Goal: Answer question/provide support: Share knowledge or assist other users

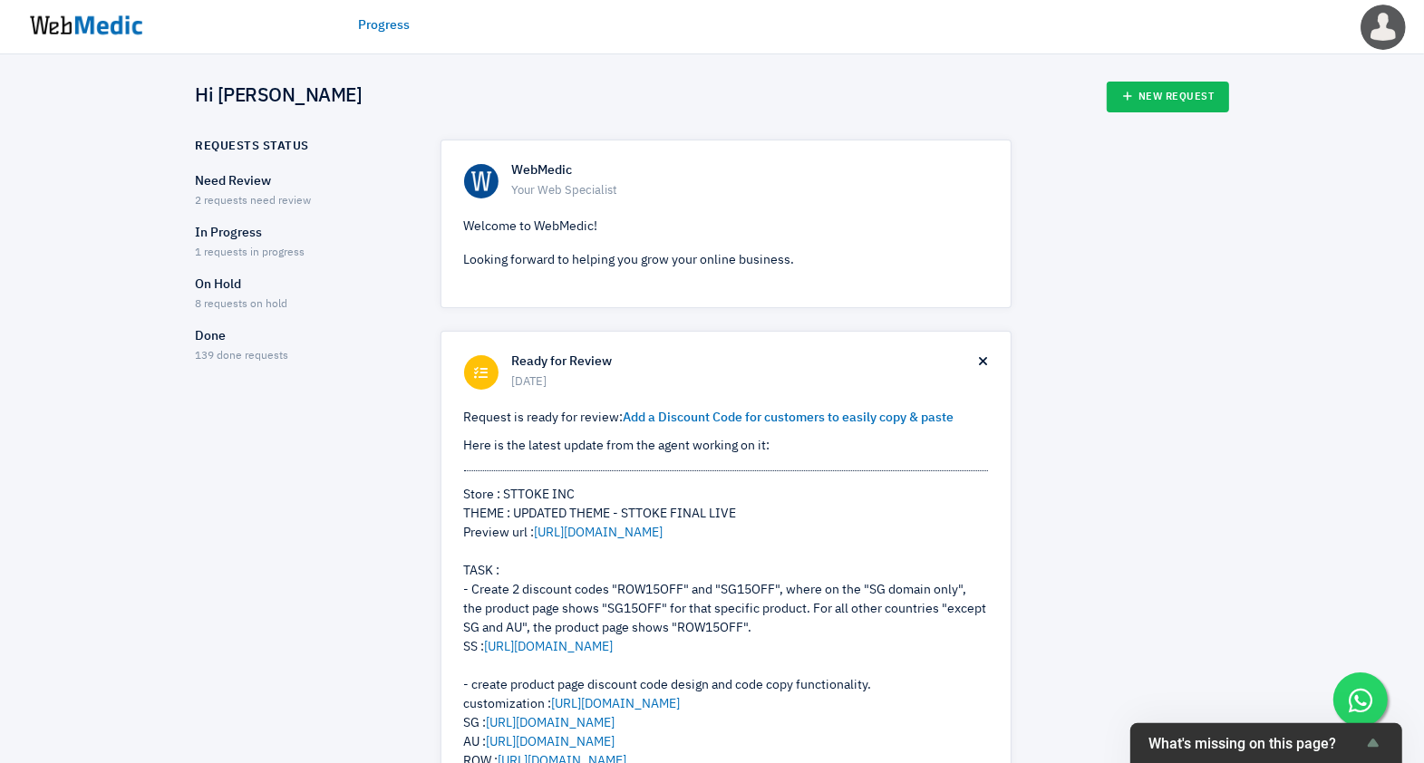
scroll to position [453, 0]
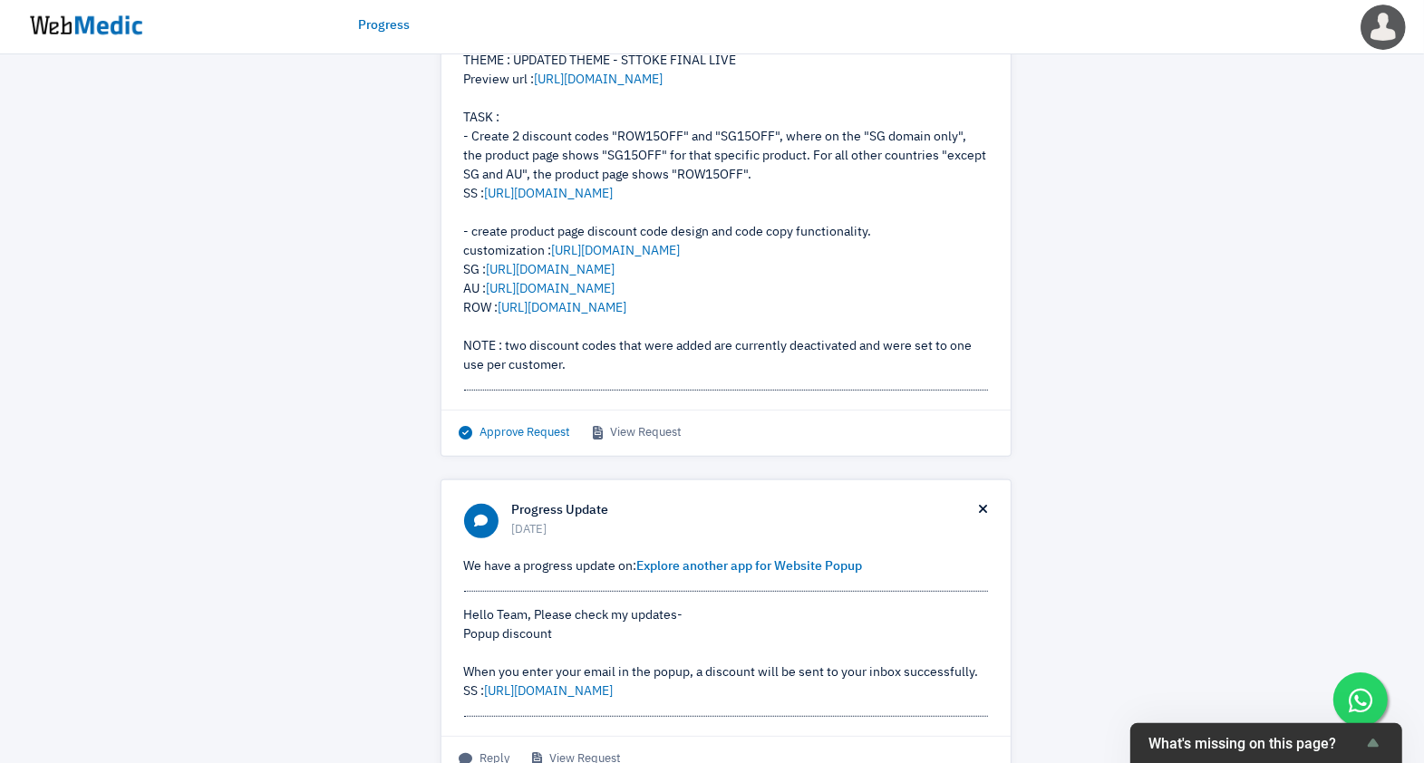
click at [527, 442] on span "Approve Request" at bounding box center [516, 433] width 112 height 18
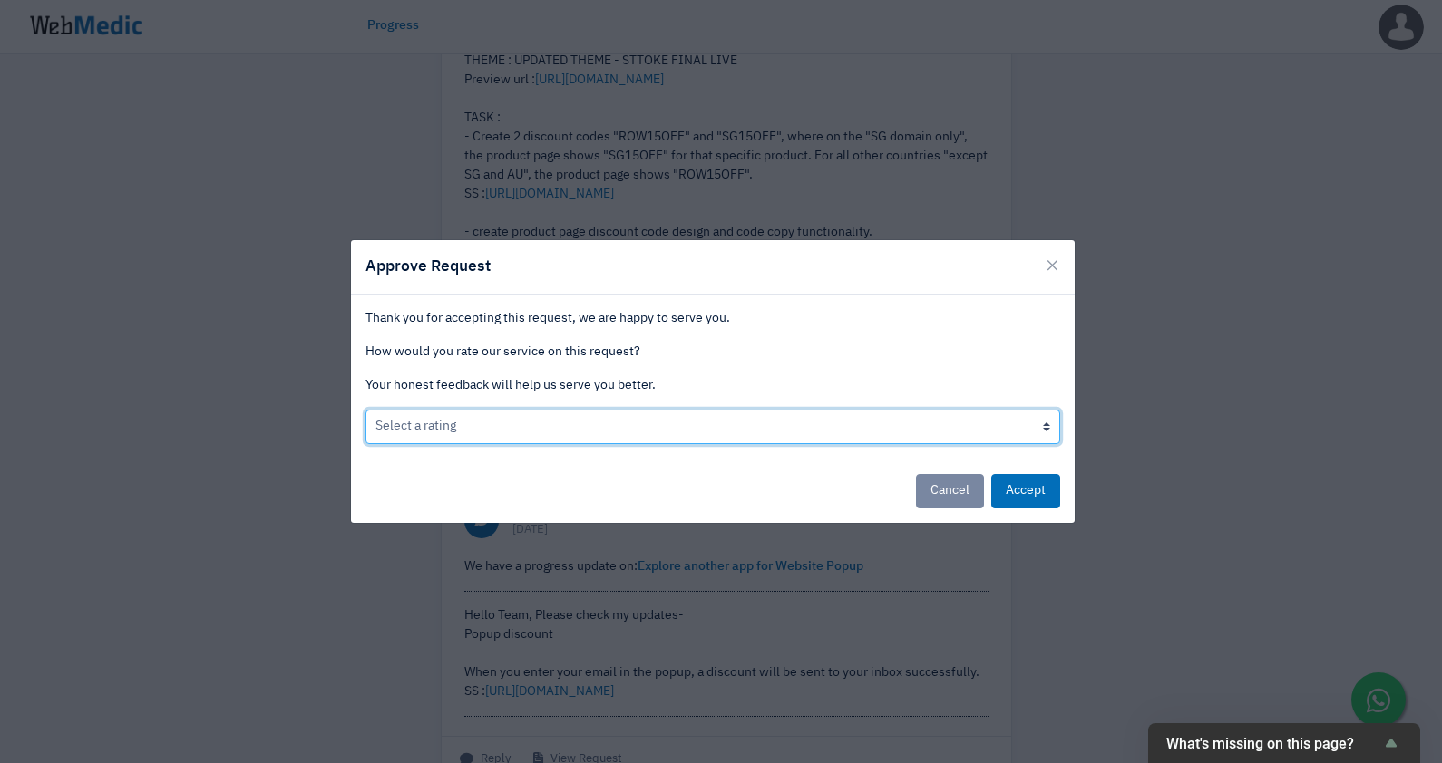
click at [667, 426] on select "Select a rating Bad Acceptable only We like it Well done!" at bounding box center [712, 427] width 695 height 34
select select "3"
click at [365, 410] on select "Select a rating Bad Acceptable only We like it Well done!" at bounding box center [712, 427] width 695 height 34
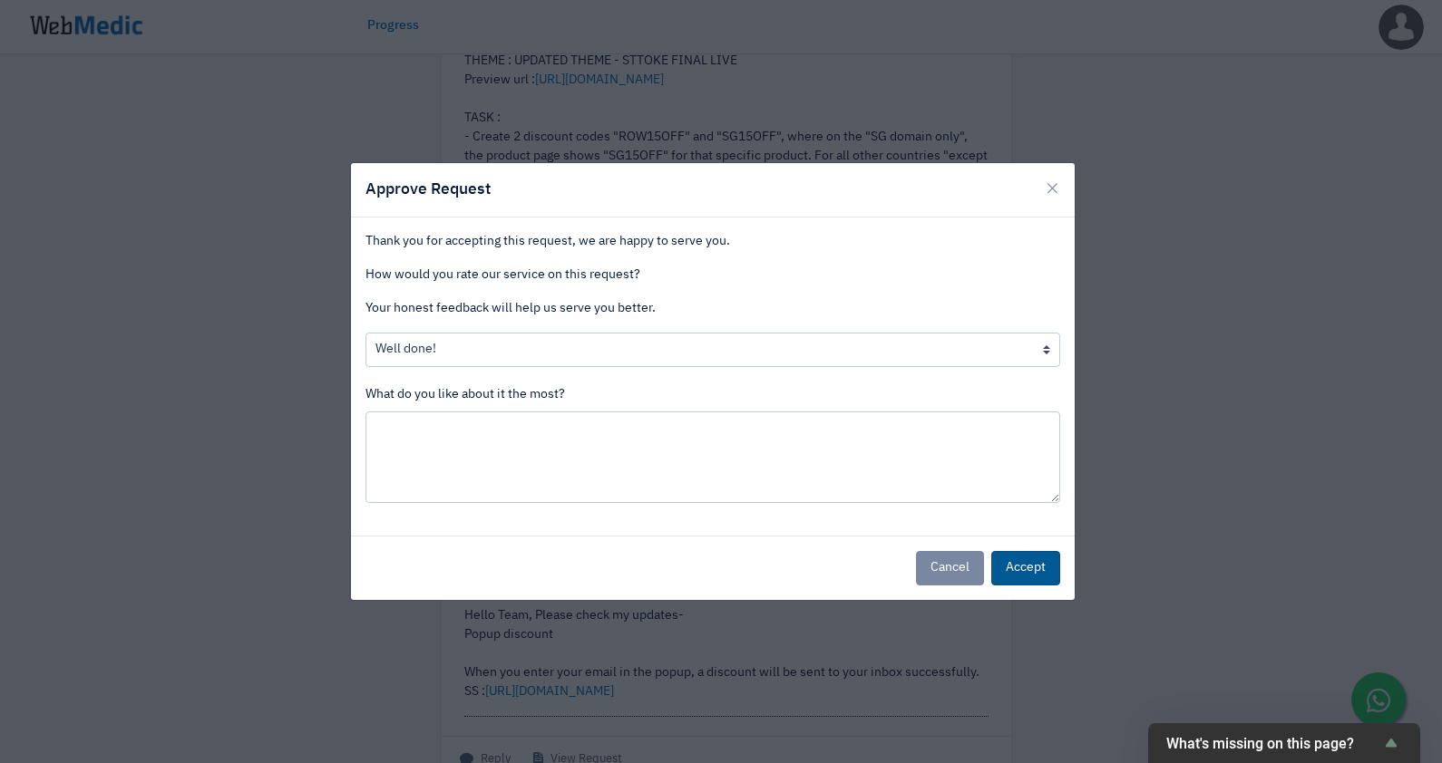
click at [1015, 567] on button "Accept" at bounding box center [1025, 568] width 69 height 34
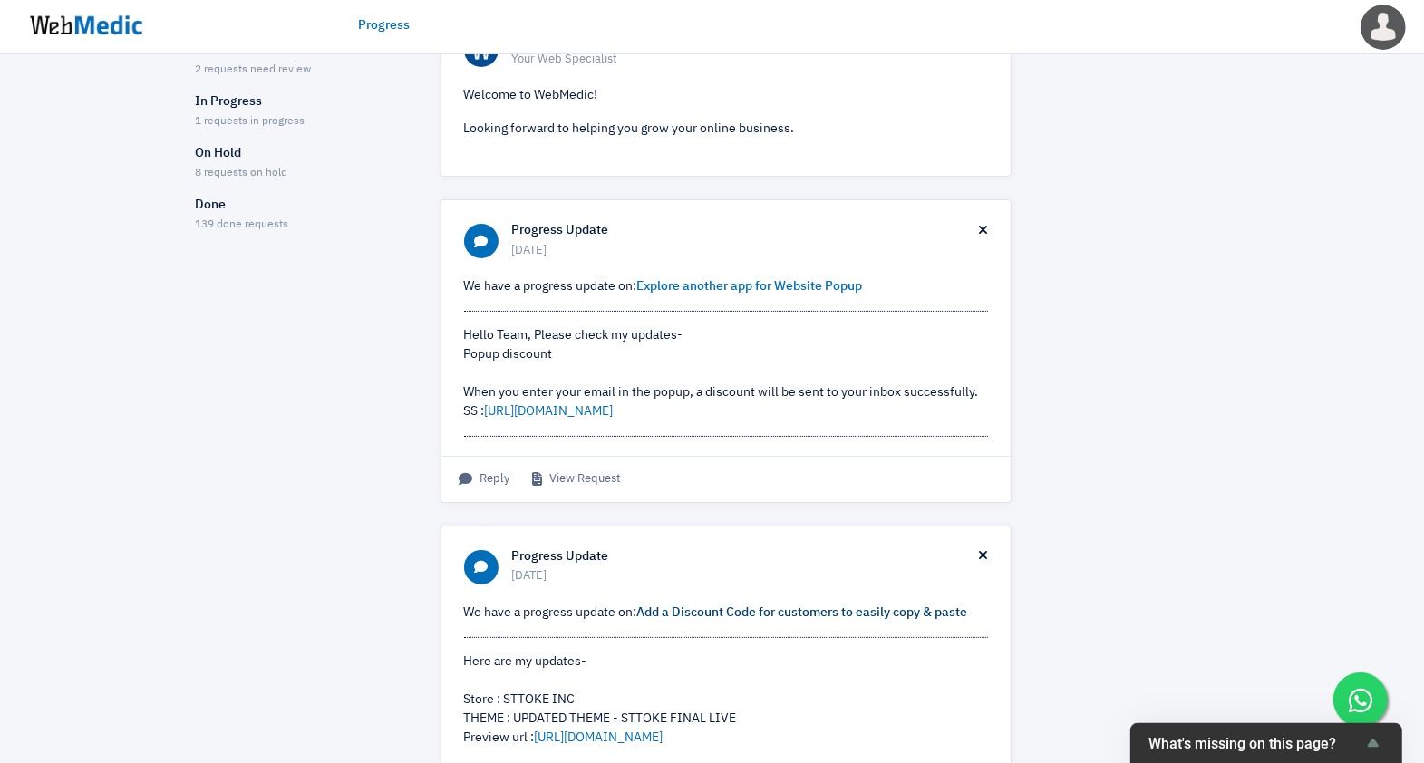
scroll to position [0, 0]
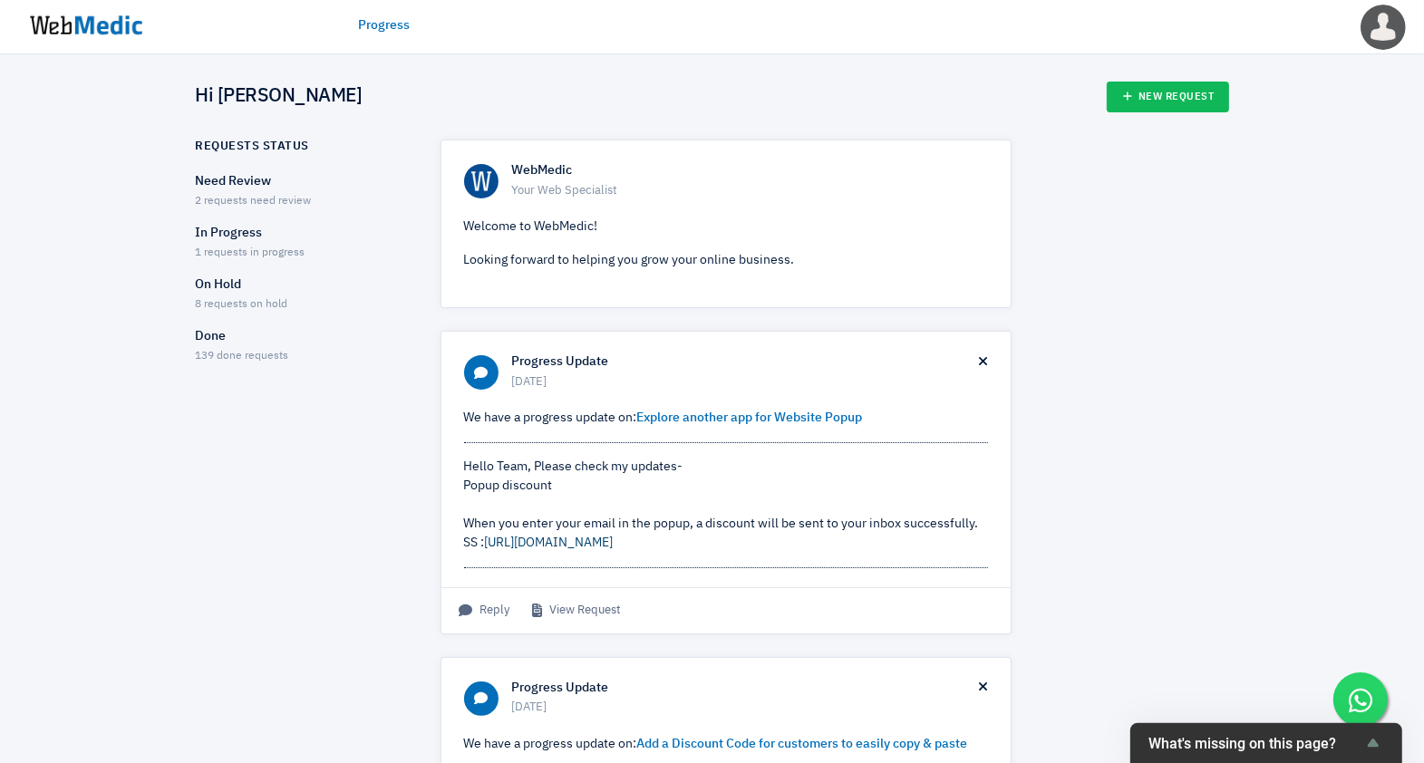
click at [585, 542] on link "https://prnt.sc/ft7pItSf5kp5" at bounding box center [549, 543] width 129 height 13
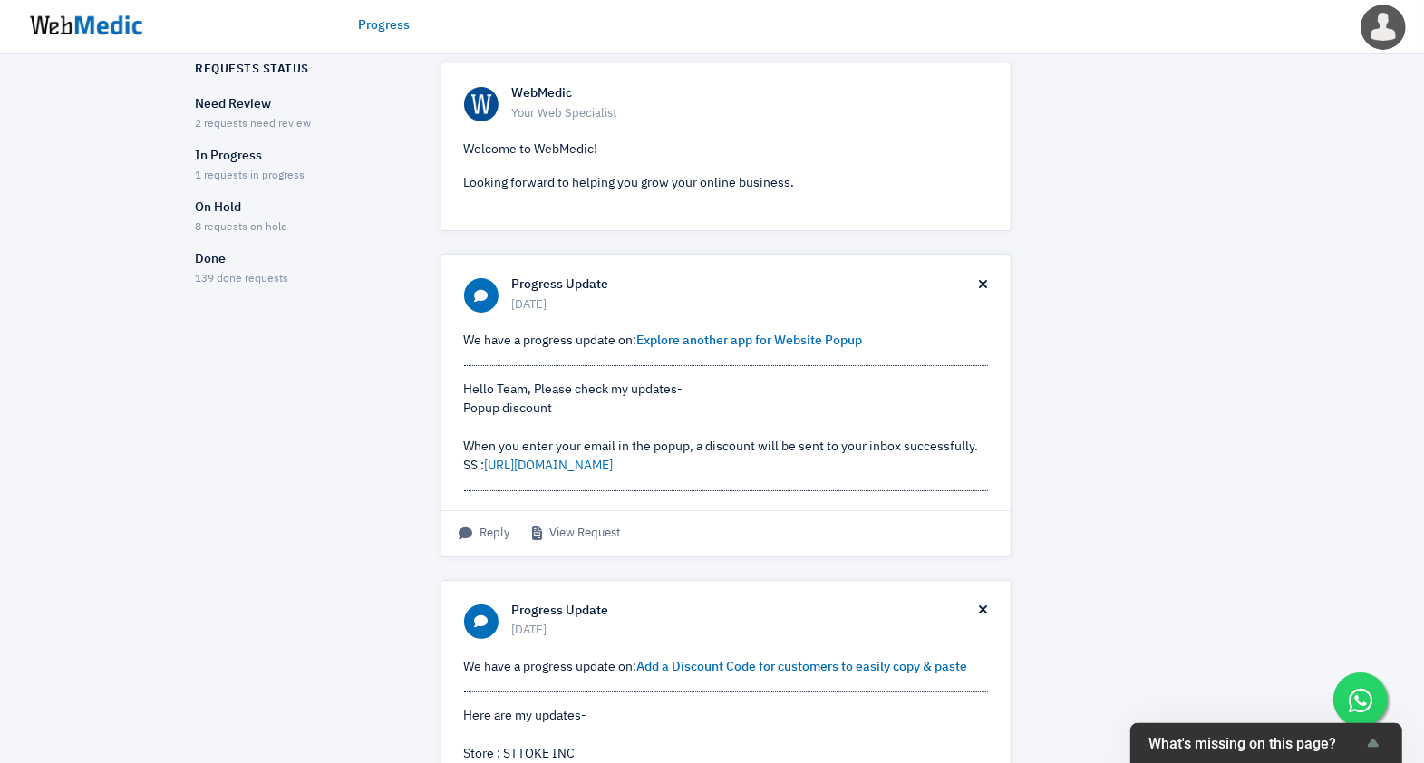
scroll to position [113, 0]
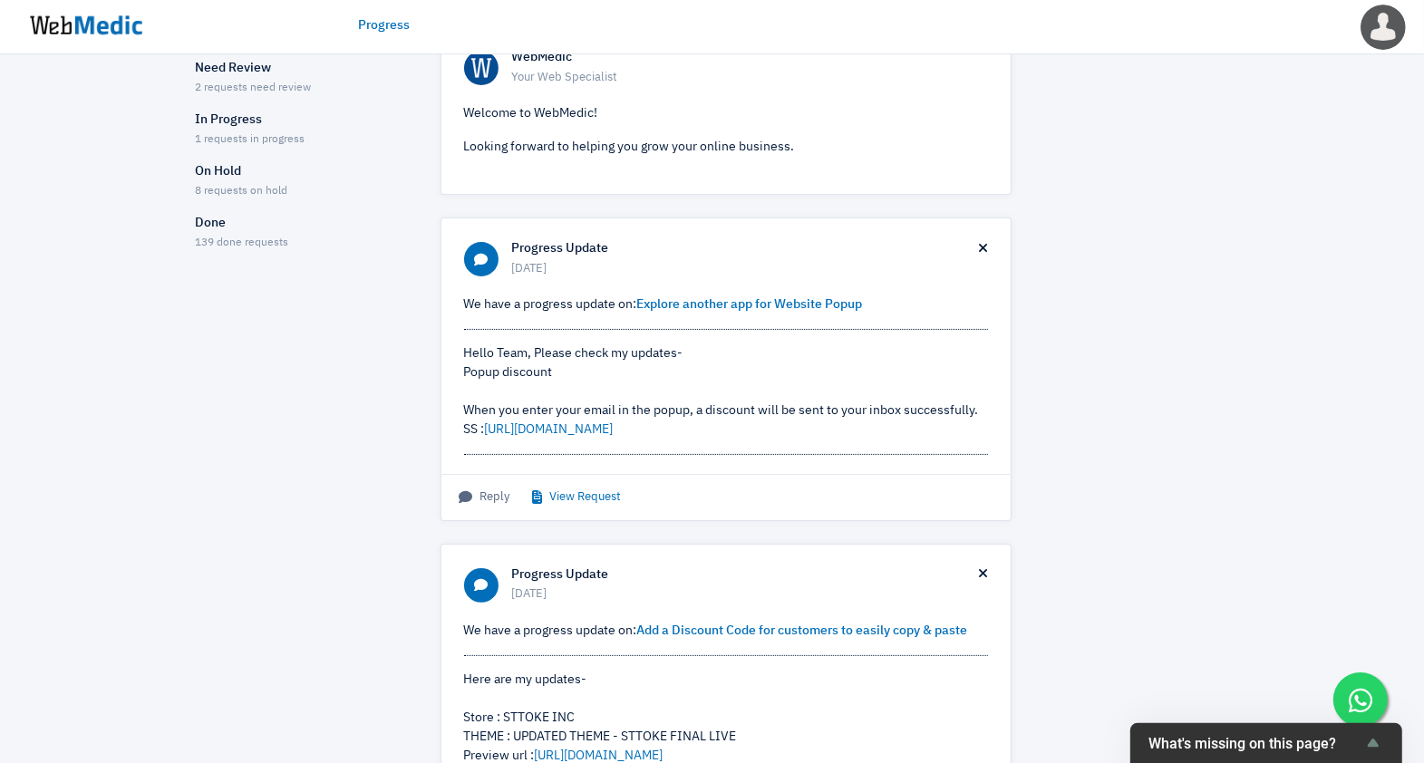
click at [590, 492] on link "View Request" at bounding box center [577, 498] width 89 height 18
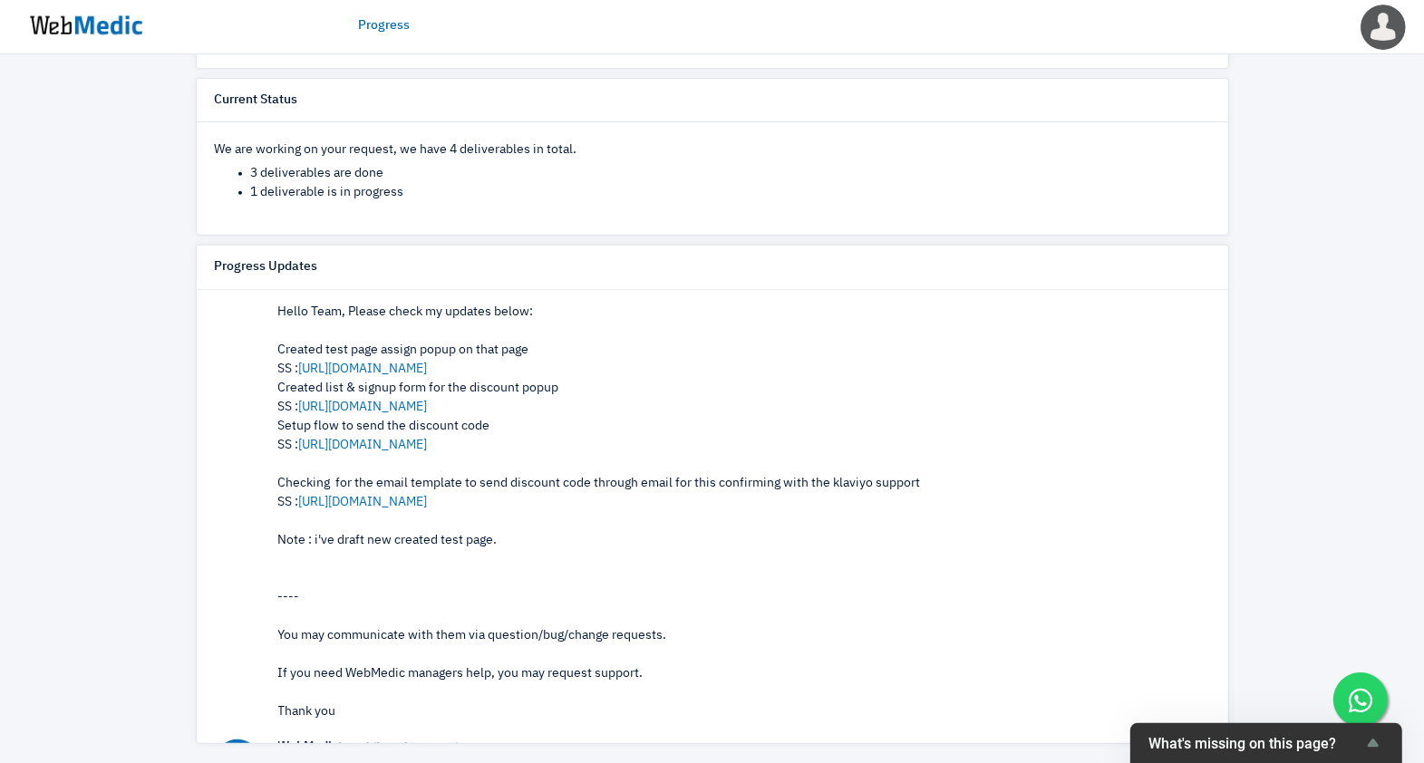
scroll to position [567, 0]
click at [428, 361] on link "https://prnt.sc/DaleLeVUPAep" at bounding box center [363, 367] width 129 height 13
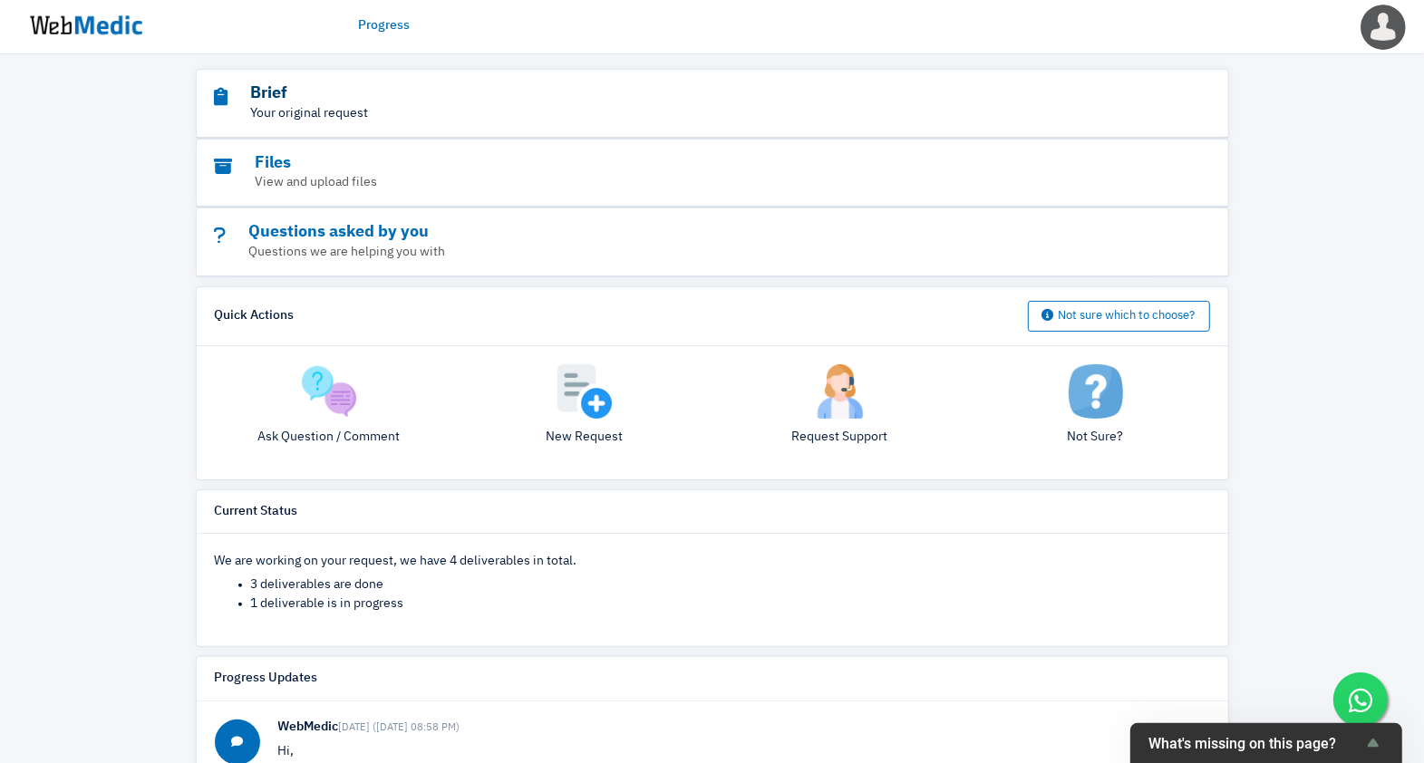
scroll to position [0, 0]
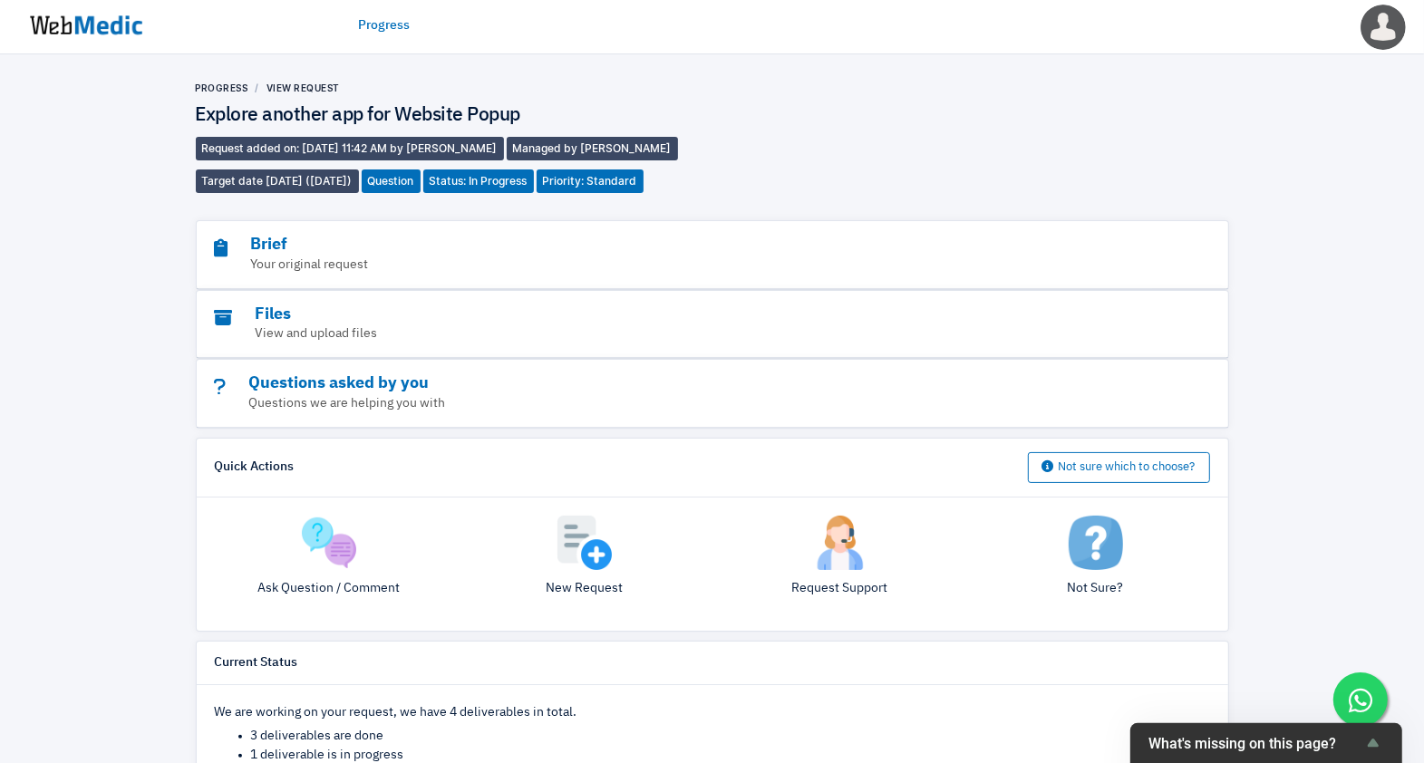
click at [336, 538] on img at bounding box center [329, 543] width 54 height 54
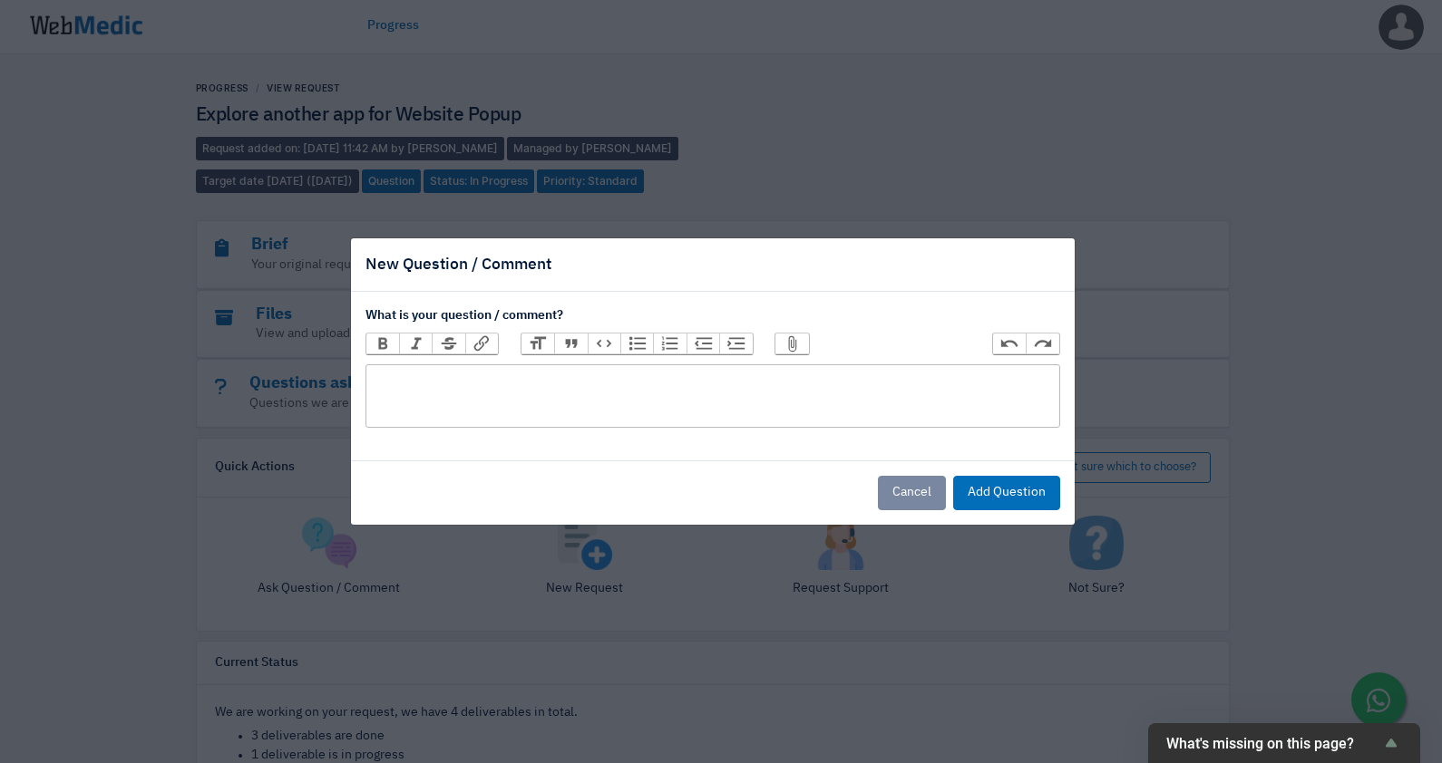
click at [715, 395] on trix-editor at bounding box center [712, 395] width 695 height 63
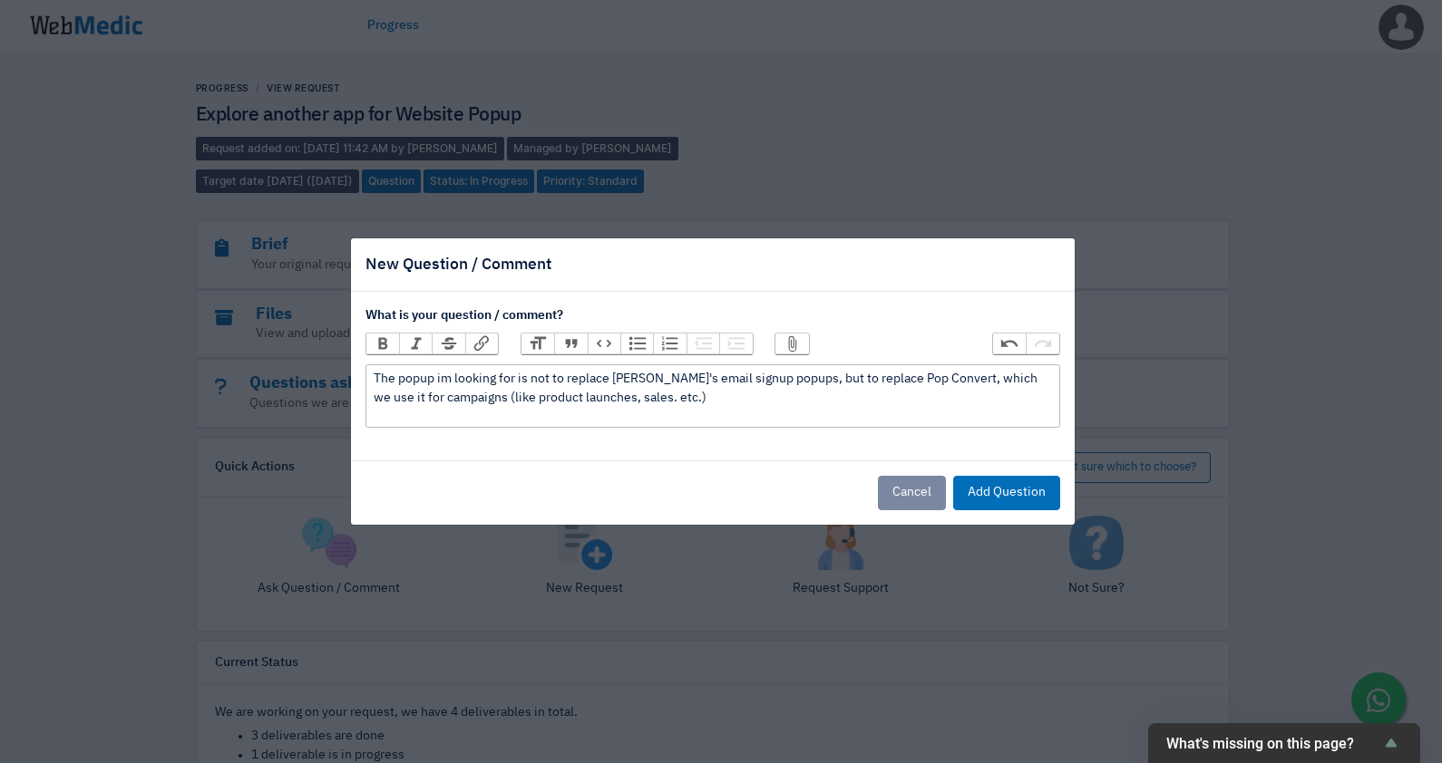
type trix-editor "<div>The popup im looking for is not to replace Klaviyo's email signup popups, …"
click at [1013, 486] on button "Add Question" at bounding box center [1006, 493] width 107 height 34
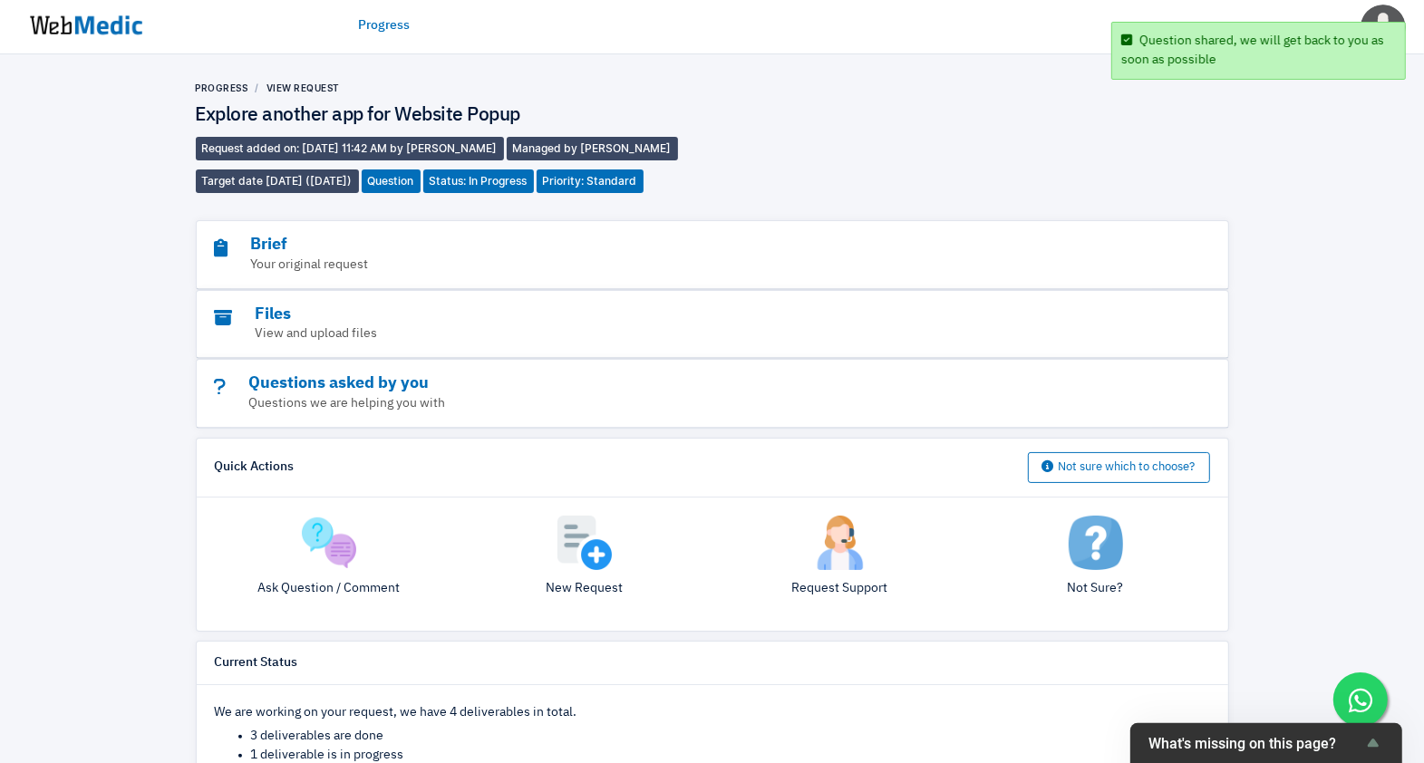
click at [86, 5] on img at bounding box center [86, 25] width 136 height 56
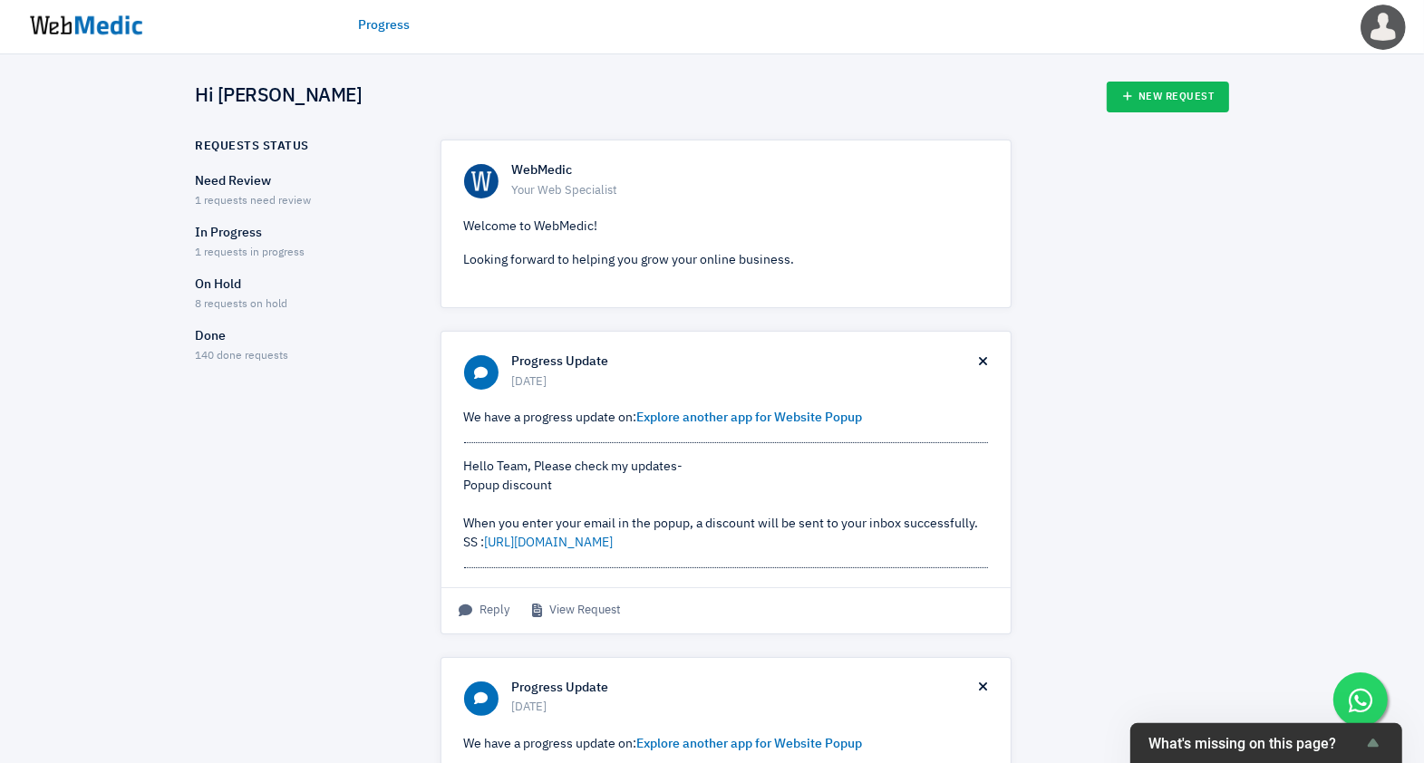
click at [270, 191] on div "Need Review 1 requests need review" at bounding box center [302, 191] width 213 height 38
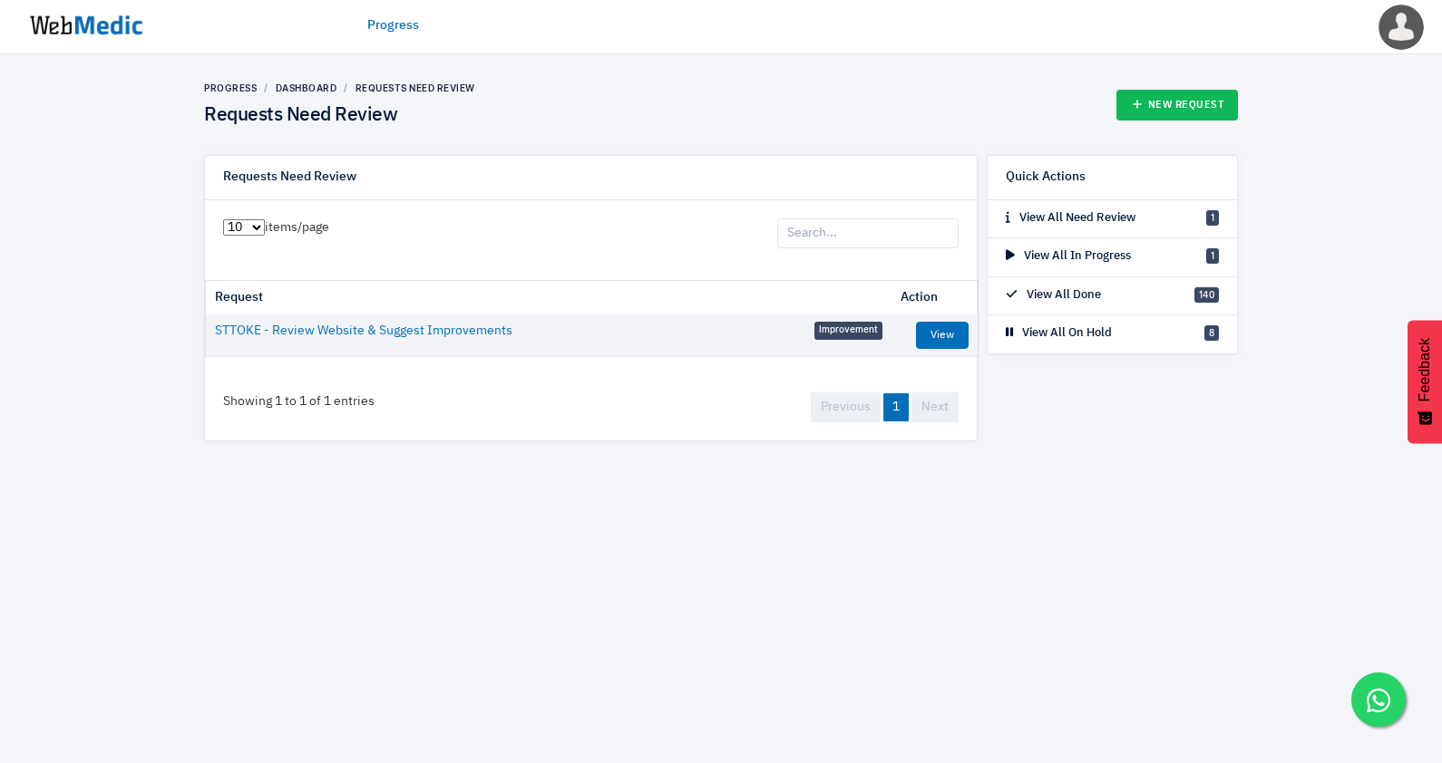
click at [82, 24] on img at bounding box center [86, 25] width 136 height 56
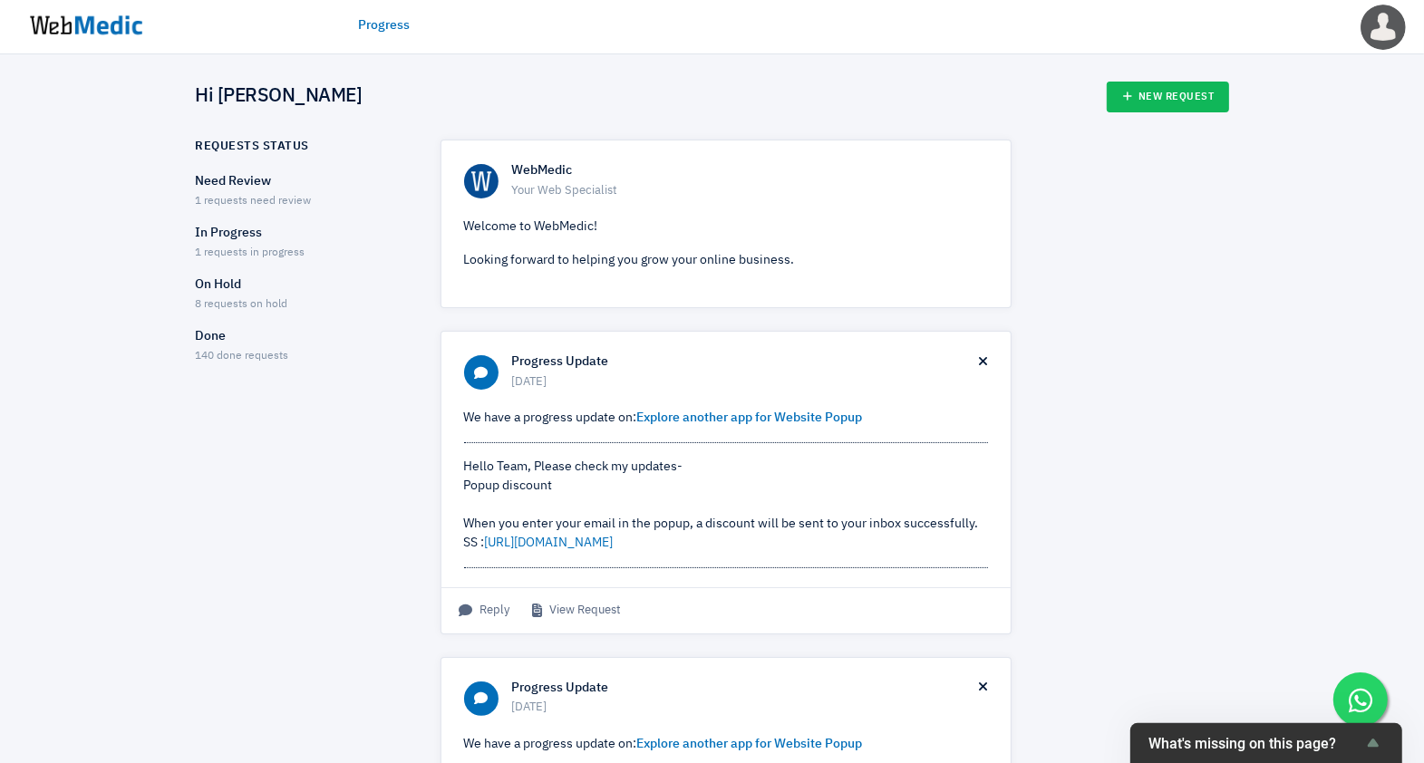
click at [247, 255] on span "1 requests in progress" at bounding box center [251, 253] width 110 height 11
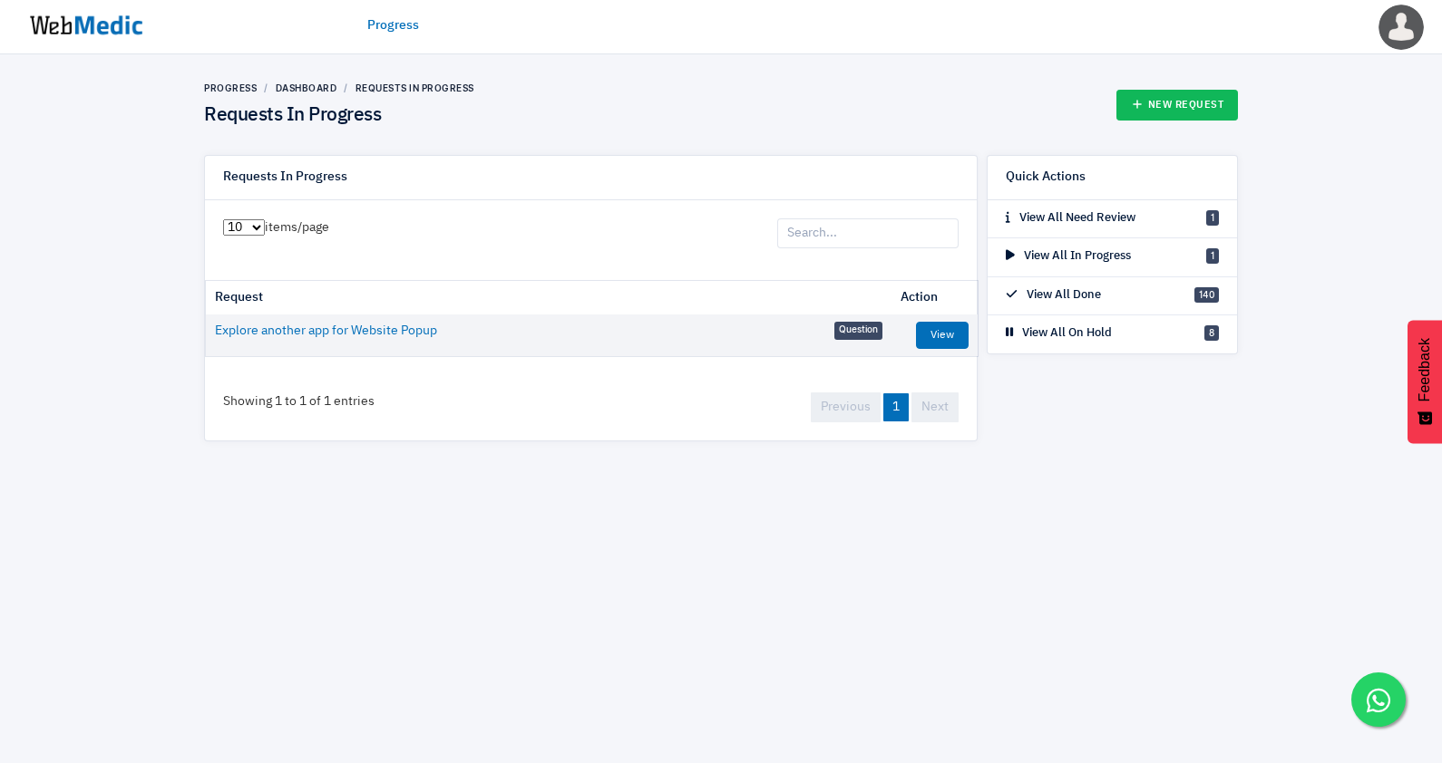
click at [114, 28] on img at bounding box center [86, 25] width 136 height 56
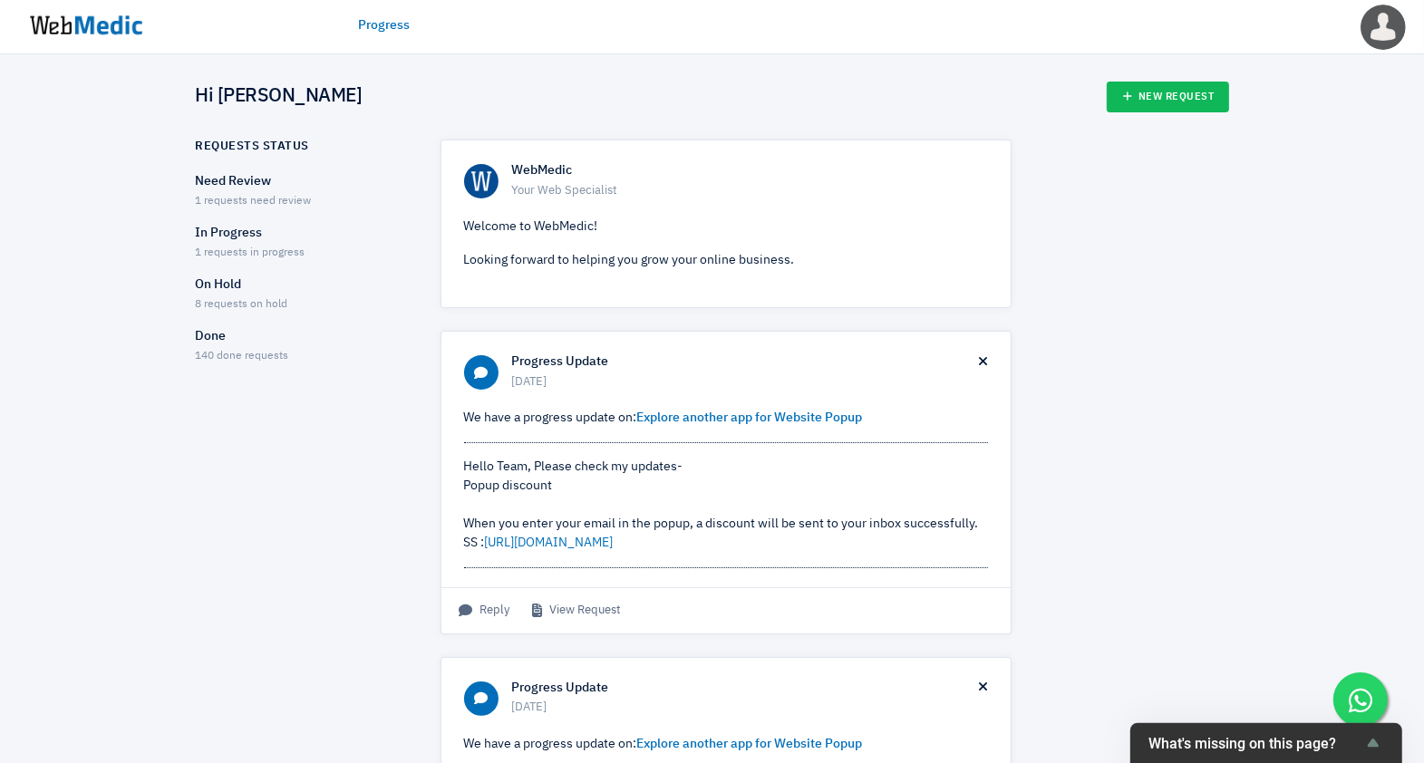
click at [239, 343] on p "Done" at bounding box center [302, 336] width 213 height 19
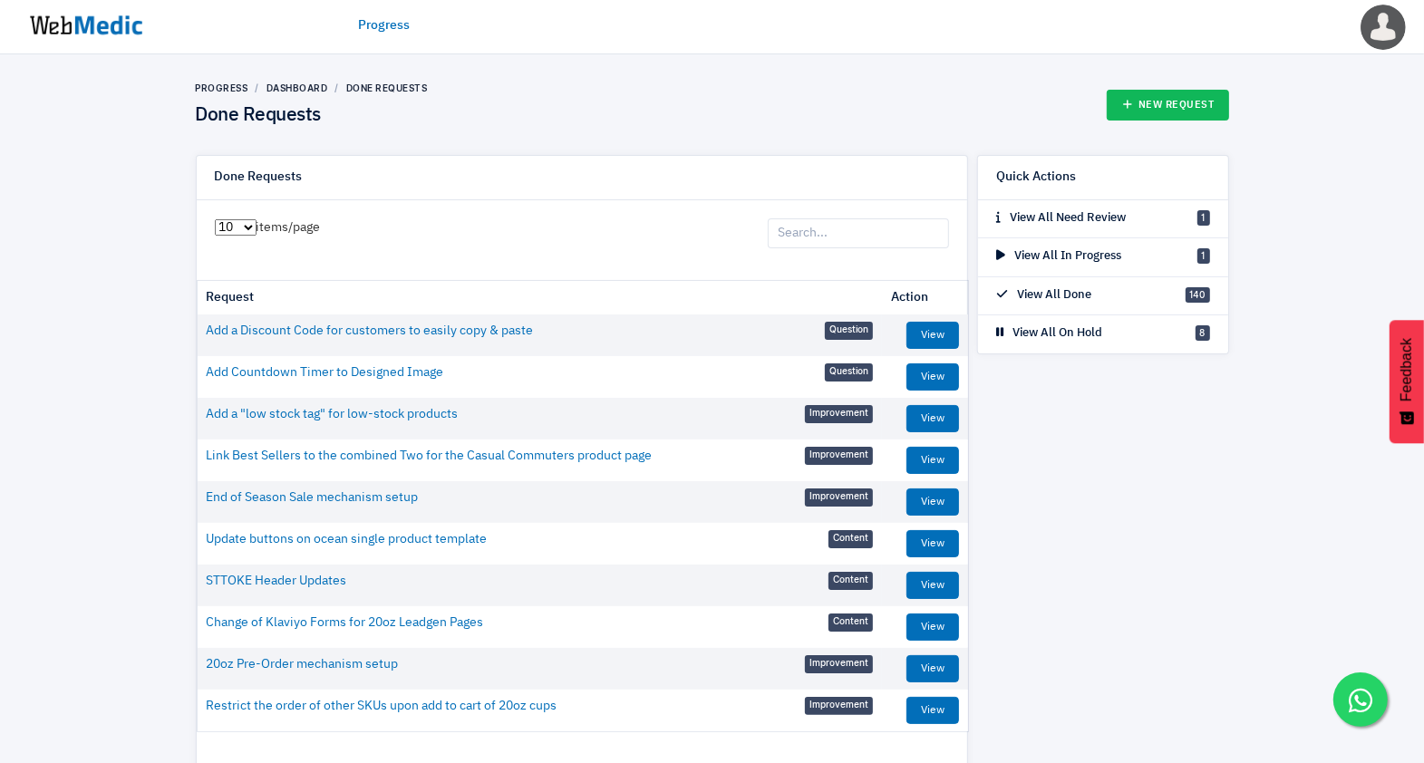
click at [86, 18] on img at bounding box center [86, 25] width 136 height 56
